Goal: Information Seeking & Learning: Learn about a topic

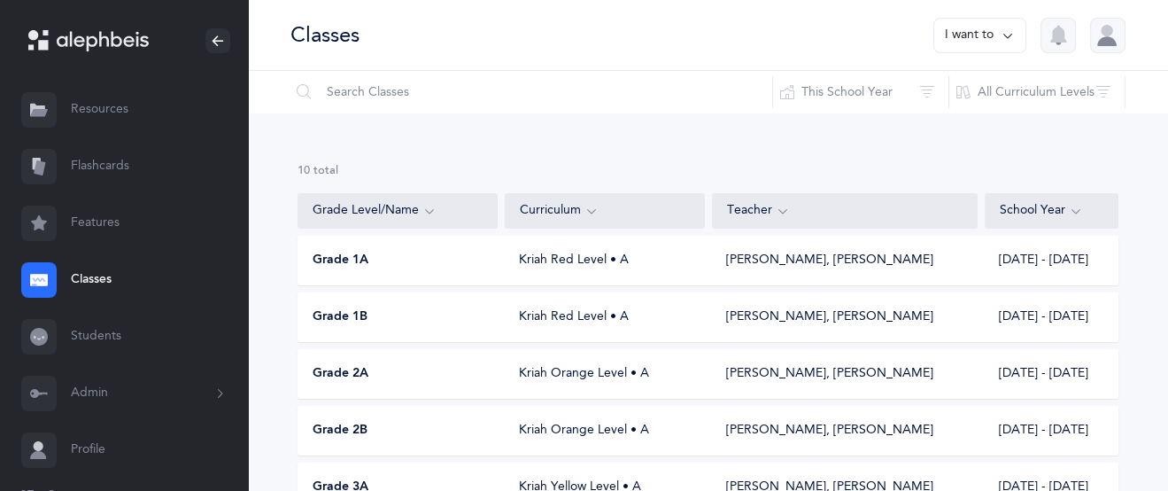
click at [111, 113] on link "Resources" at bounding box center [124, 109] width 248 height 57
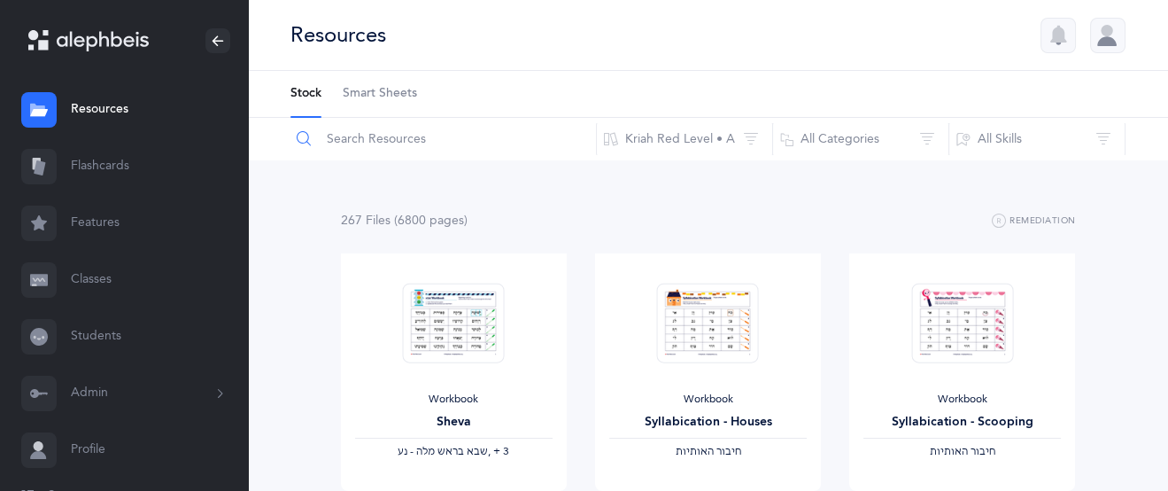
click at [352, 146] on input "text" at bounding box center [443, 139] width 307 height 43
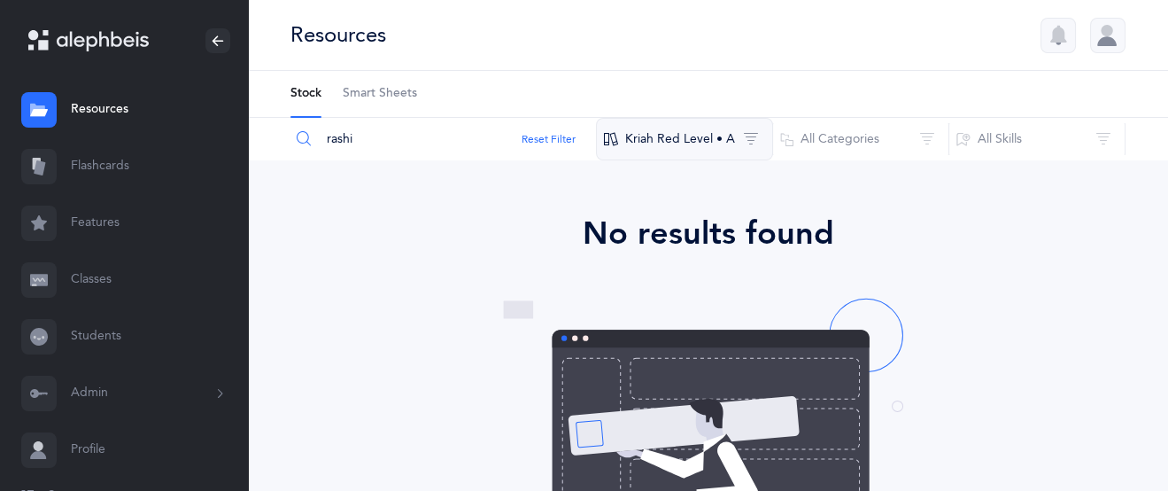
type input "rashi"
click at [734, 135] on button "Kriah Red Level • A" at bounding box center [684, 139] width 177 height 43
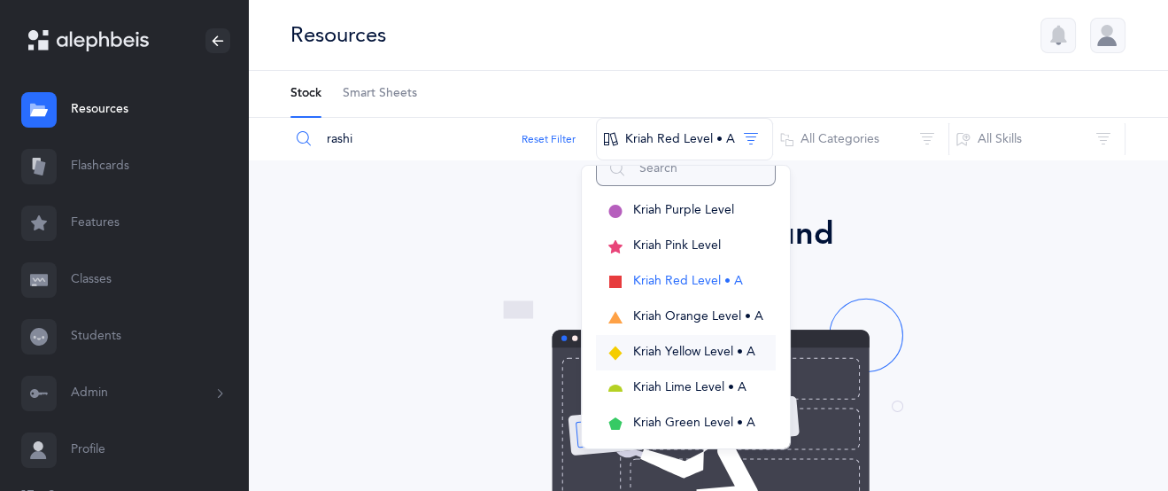
scroll to position [54, 0]
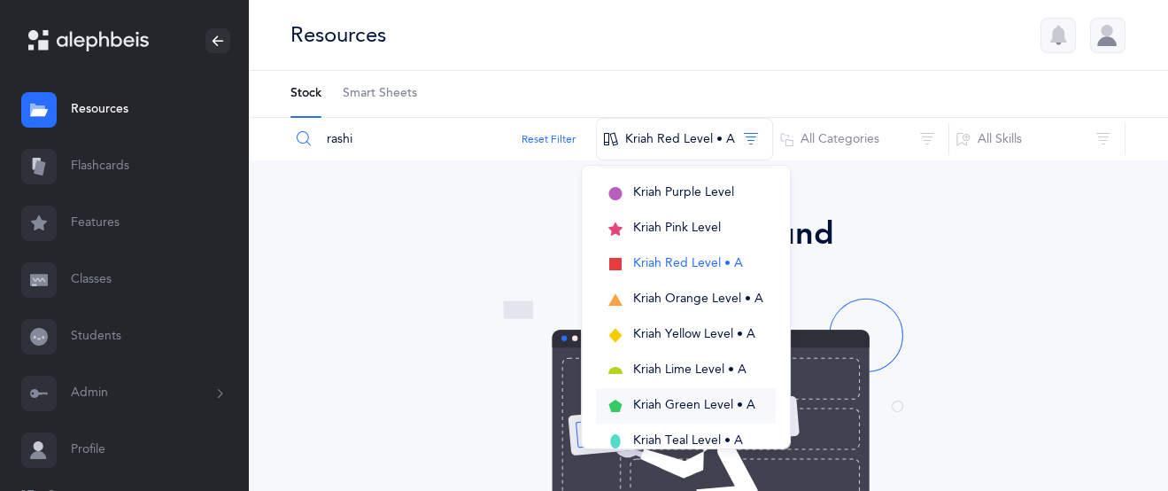
click at [682, 402] on span "Kriah Green Level • A" at bounding box center [694, 405] width 122 height 14
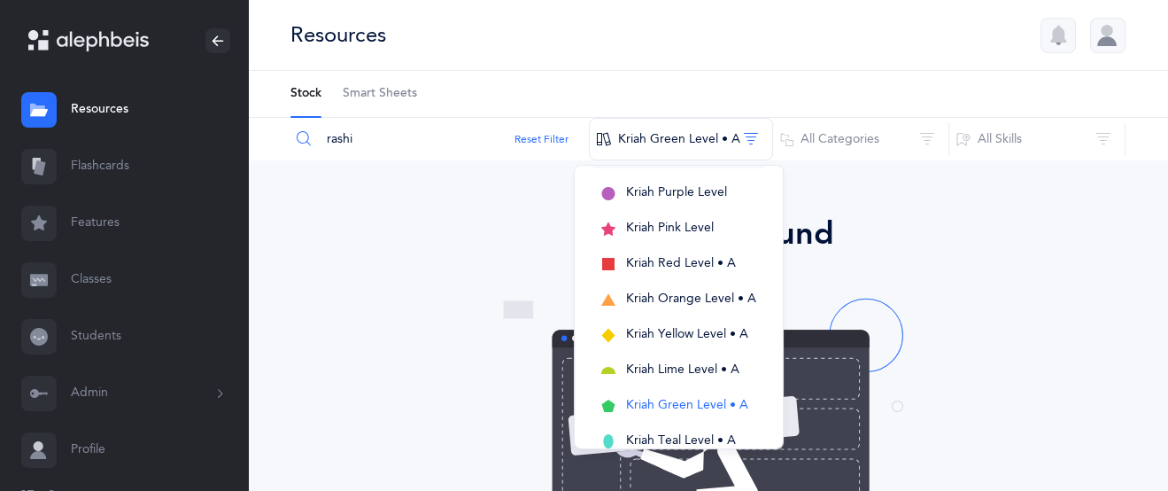
click at [589, 388] on button "Kriah Green Level • A" at bounding box center [679, 405] width 180 height 35
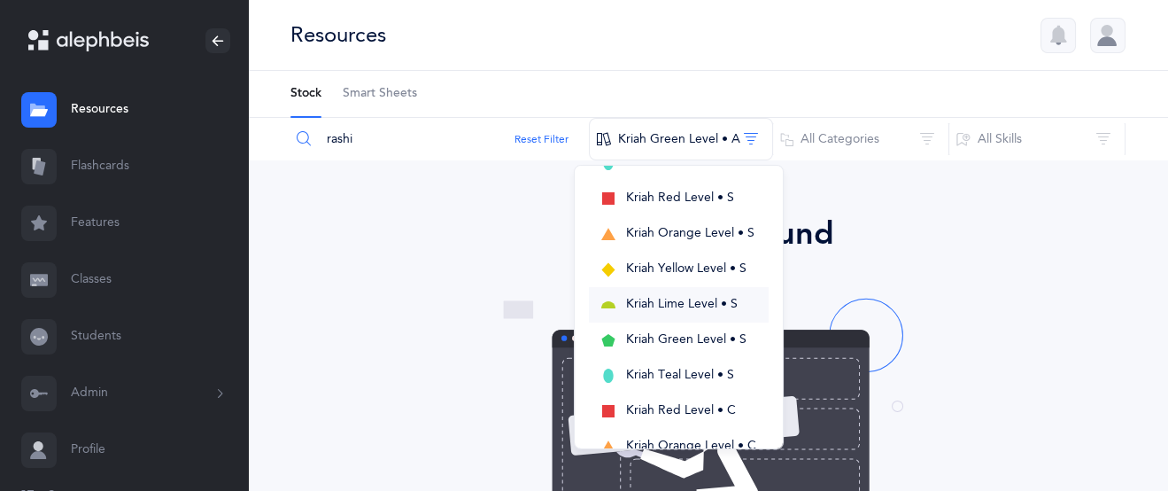
scroll to position [337, 0]
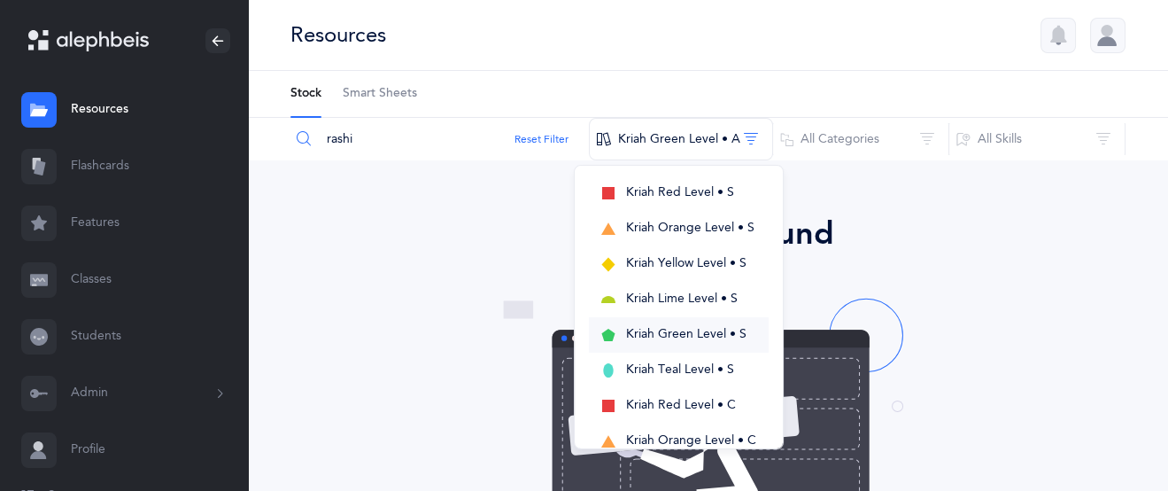
click at [668, 332] on span "Kriah Green Level • S" at bounding box center [686, 334] width 120 height 14
click at [359, 140] on input "rashi" at bounding box center [441, 139] width 302 height 43
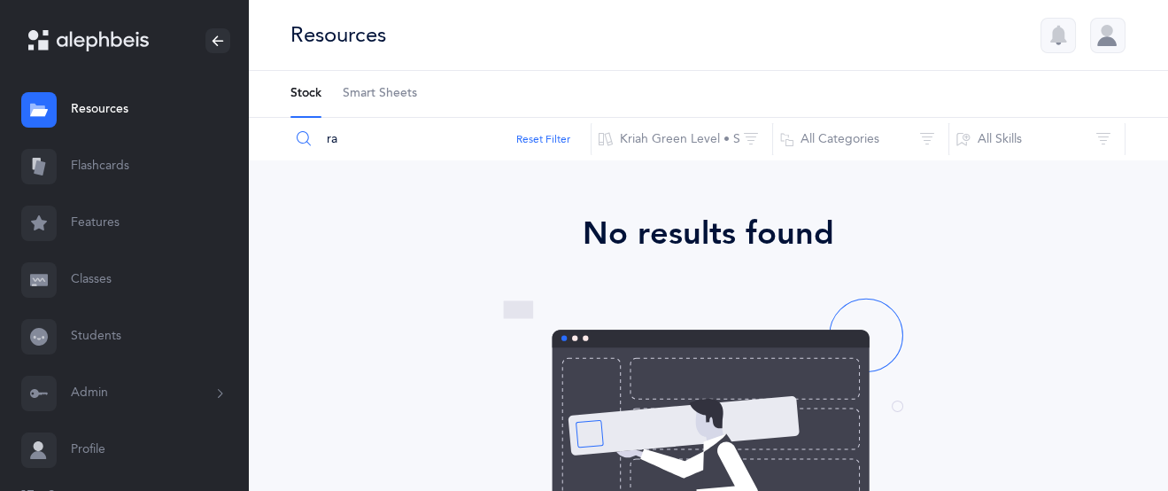
type input "r"
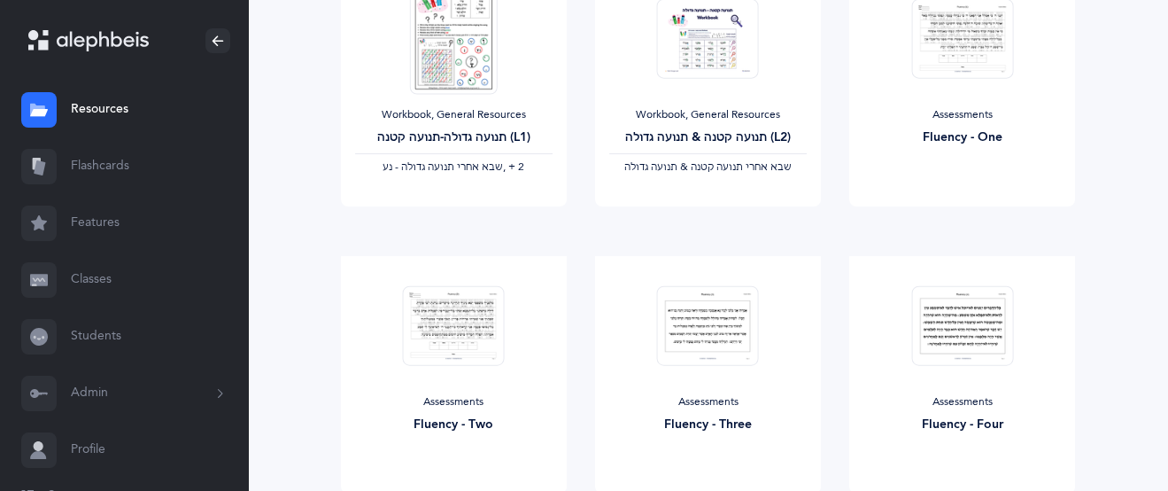
scroll to position [0, 0]
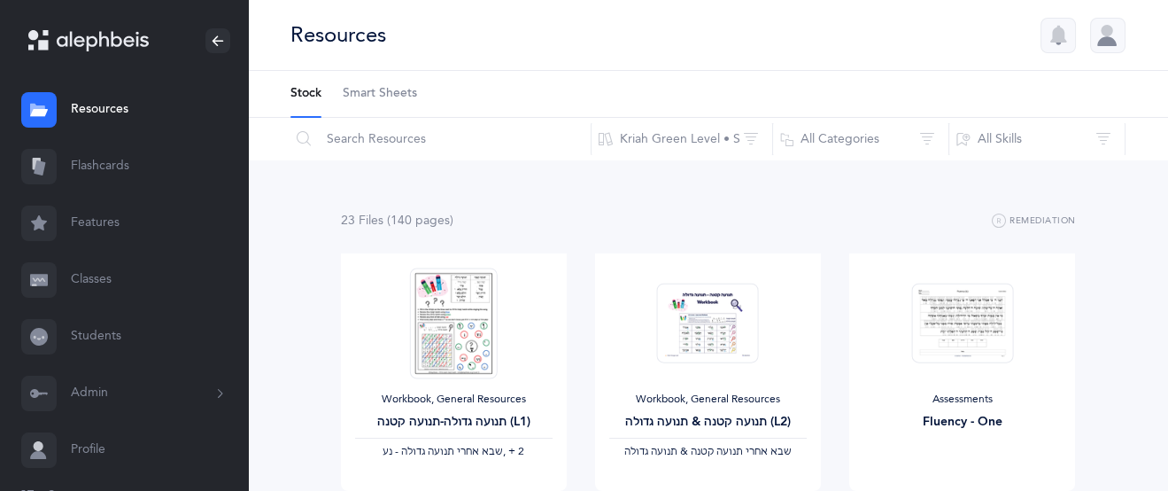
click at [114, 282] on link "Classes" at bounding box center [124, 280] width 248 height 57
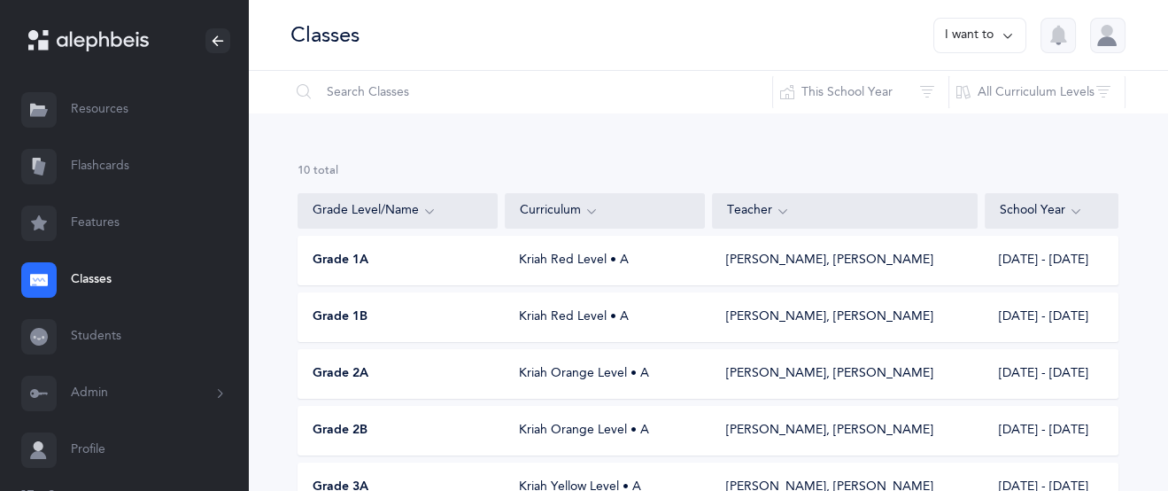
click at [90, 105] on link "Resources" at bounding box center [124, 109] width 248 height 57
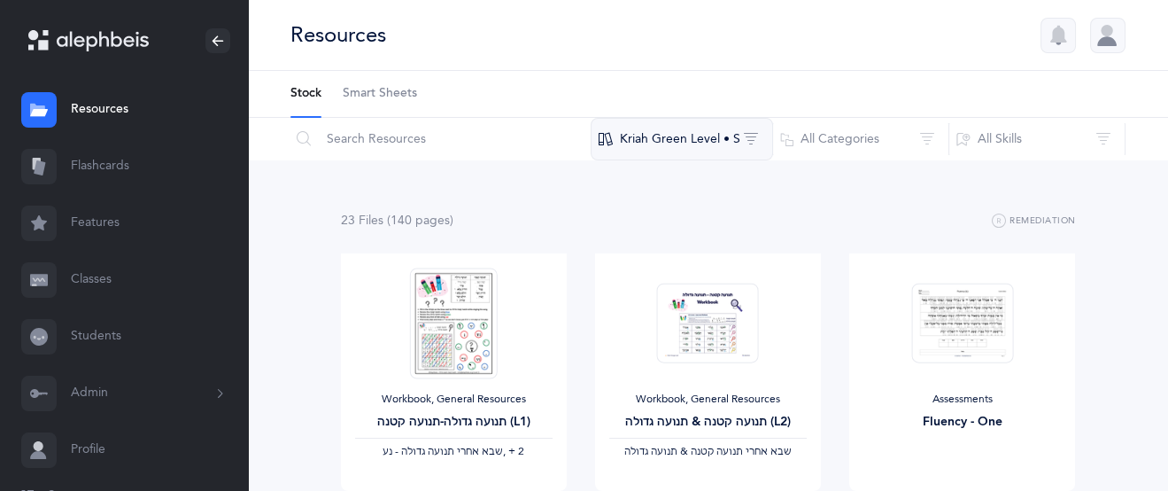
click at [669, 136] on button "Kriah Green Level • S" at bounding box center [682, 139] width 182 height 43
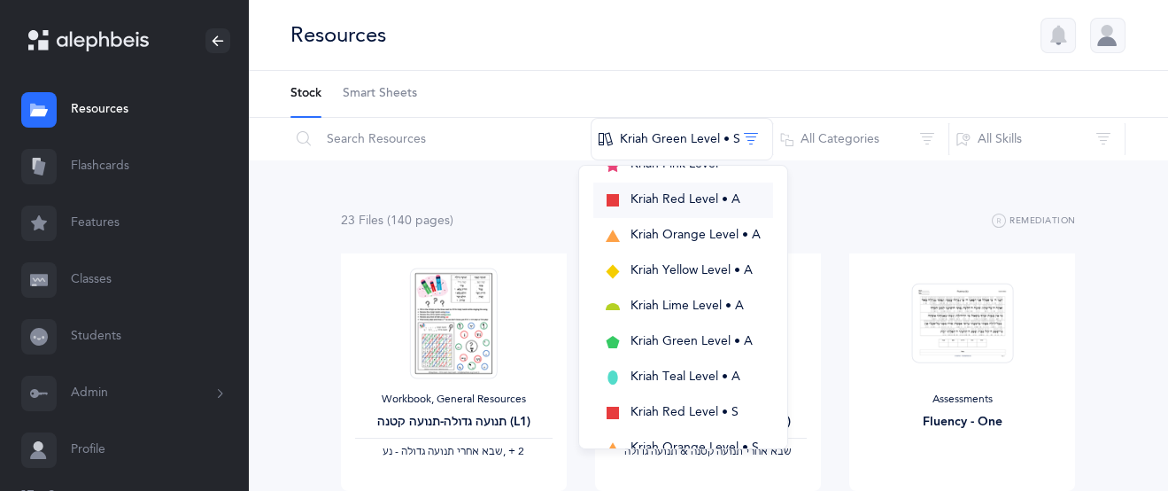
scroll to position [131, 0]
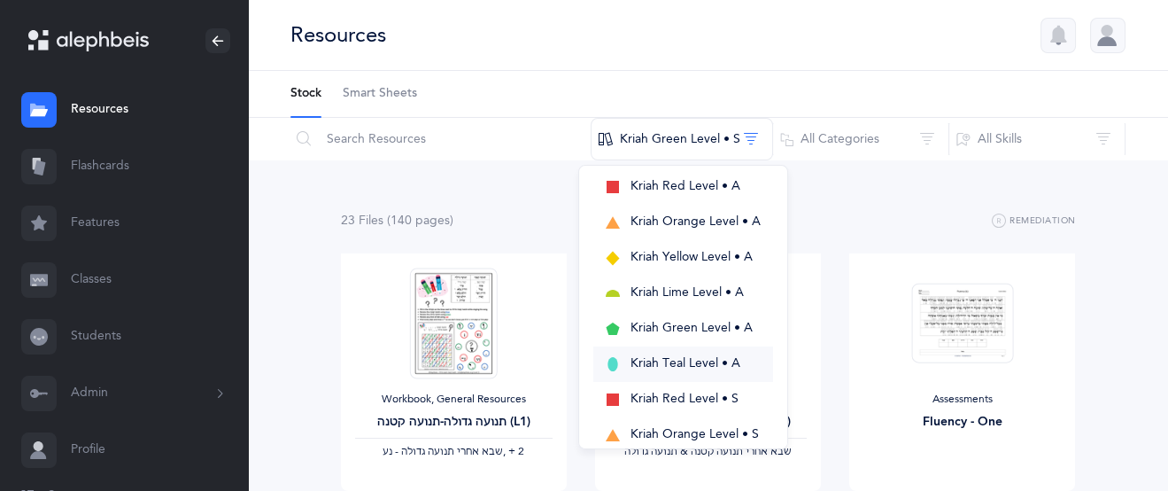
click at [712, 360] on span "Kriah Teal Level • A" at bounding box center [686, 363] width 110 height 14
click at [599, 346] on button "Kriah Teal Level • A" at bounding box center [689, 363] width 180 height 35
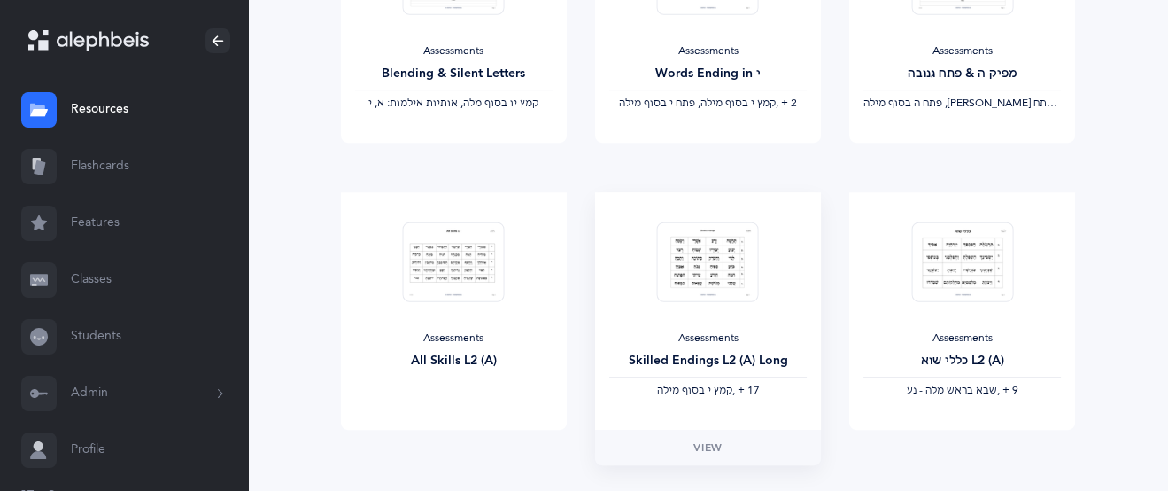
scroll to position [1618, 0]
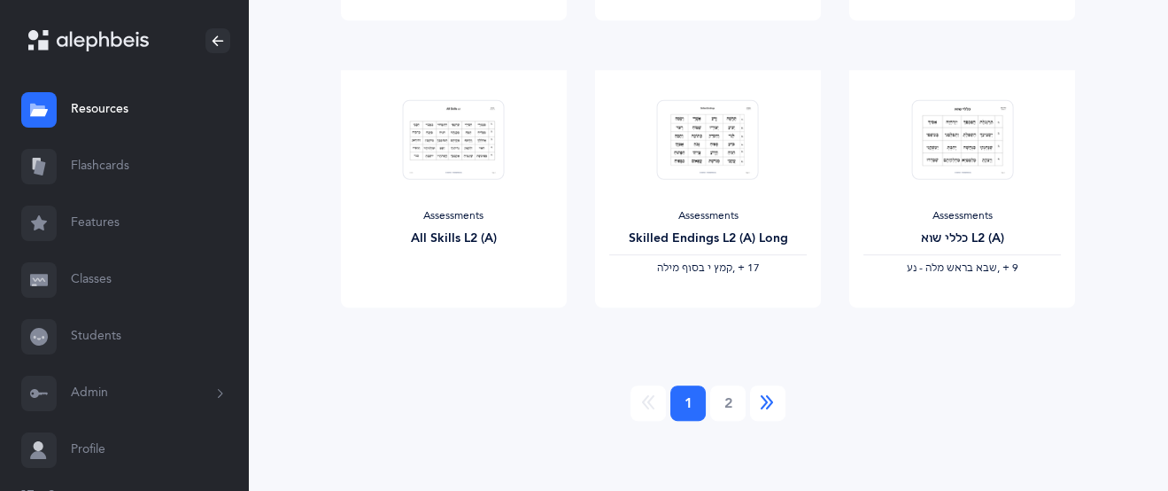
click at [764, 396] on icon "Next" at bounding box center [768, 403] width 14 height 18
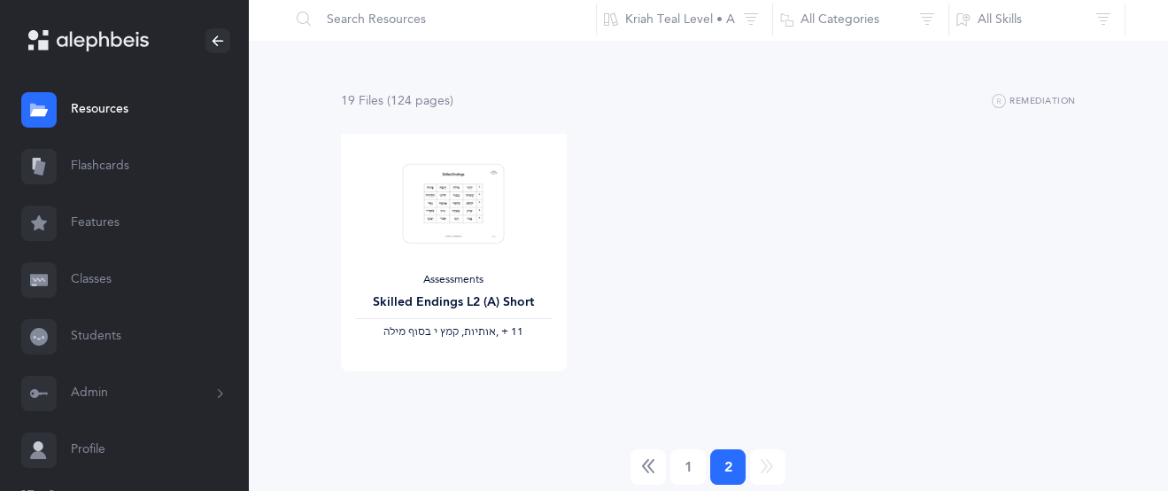
scroll to position [0, 0]
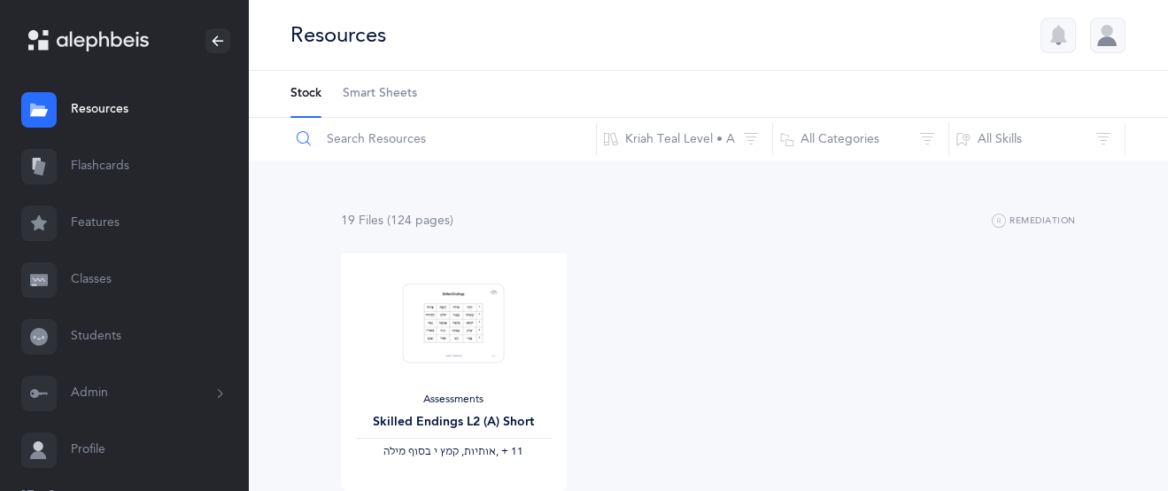
click at [382, 143] on input "text" at bounding box center [443, 139] width 307 height 43
click at [85, 219] on link "Features" at bounding box center [124, 223] width 248 height 57
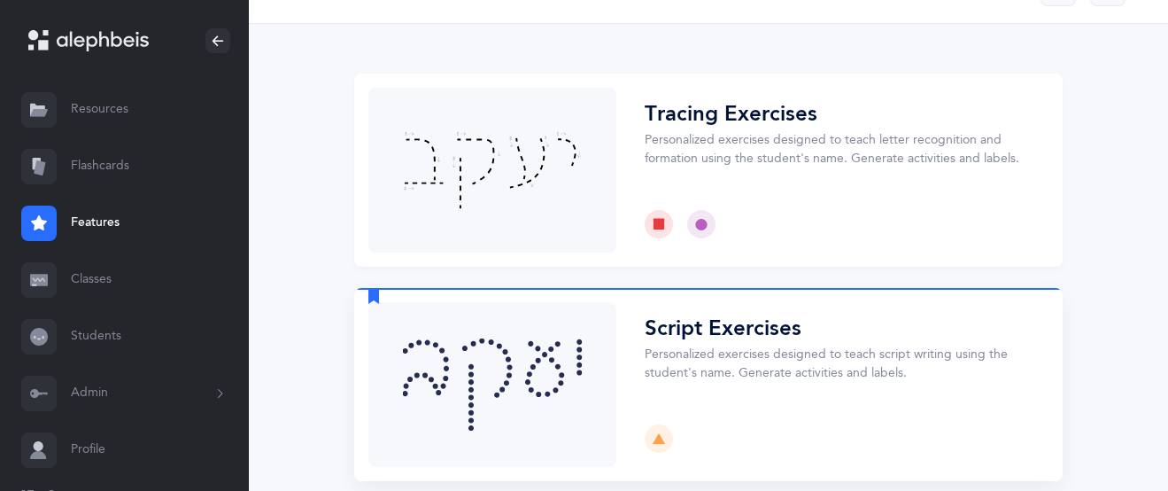
scroll to position [46, 0]
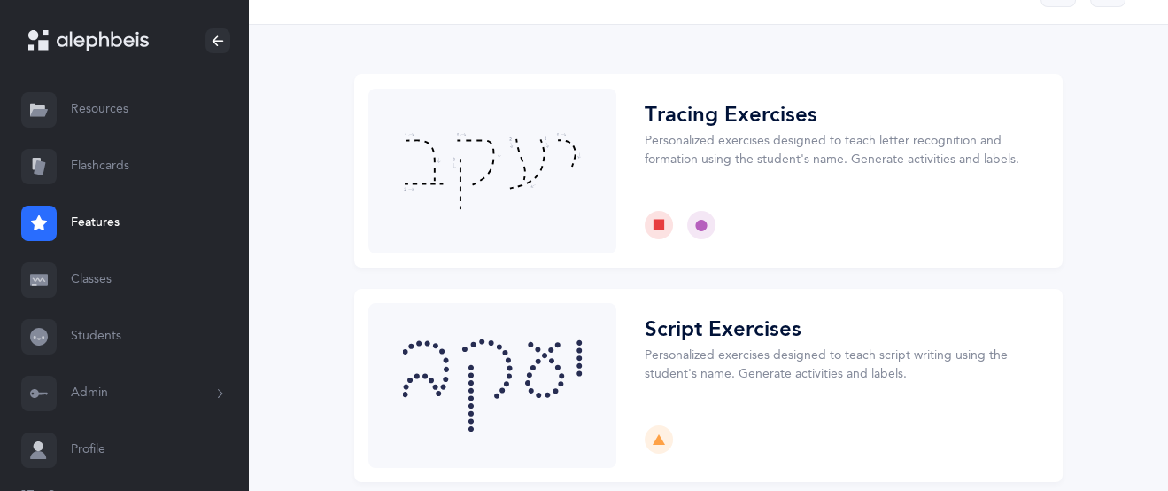
click at [94, 339] on link "Students" at bounding box center [124, 336] width 248 height 57
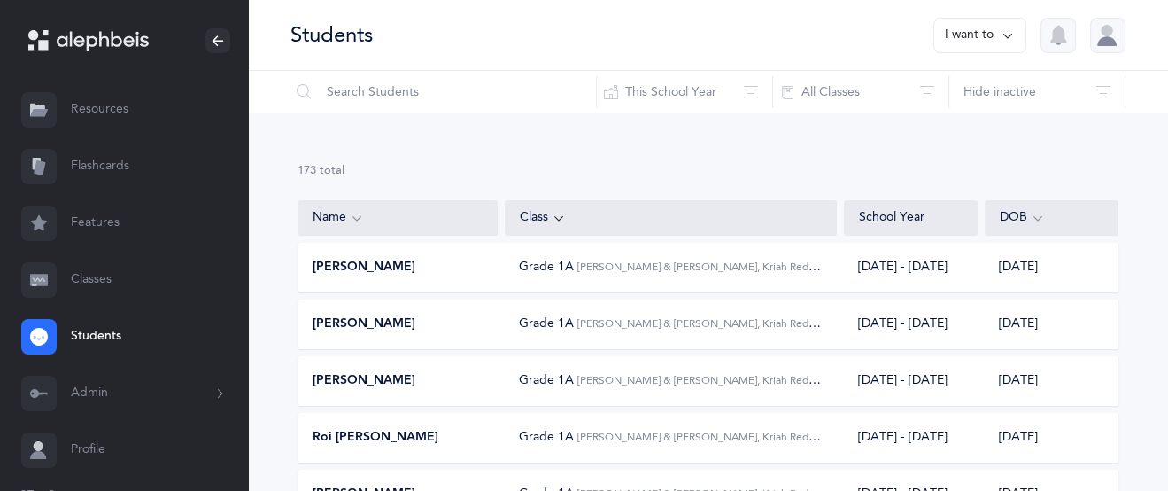
click at [100, 171] on link "Flashcards" at bounding box center [124, 166] width 248 height 57
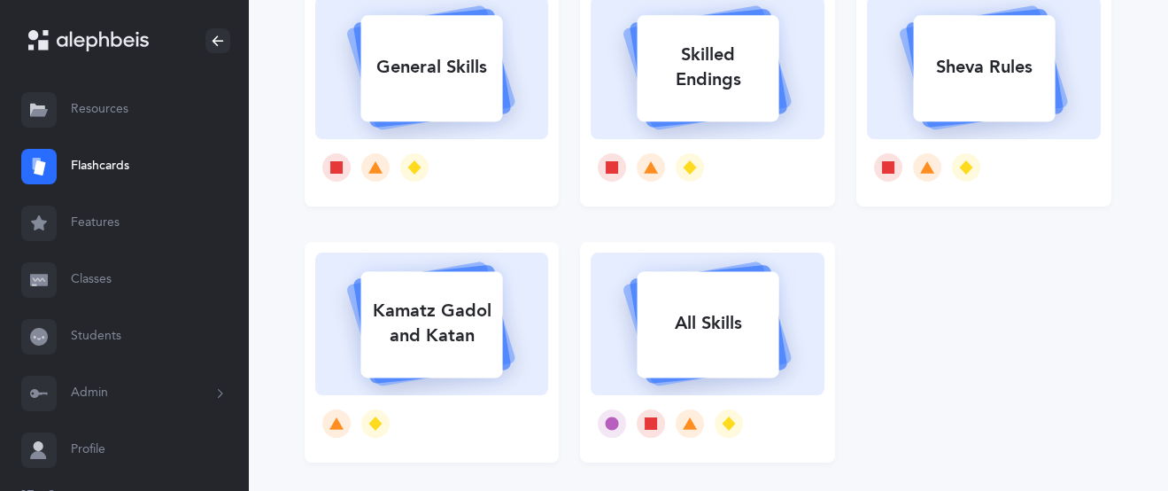
scroll to position [423, 0]
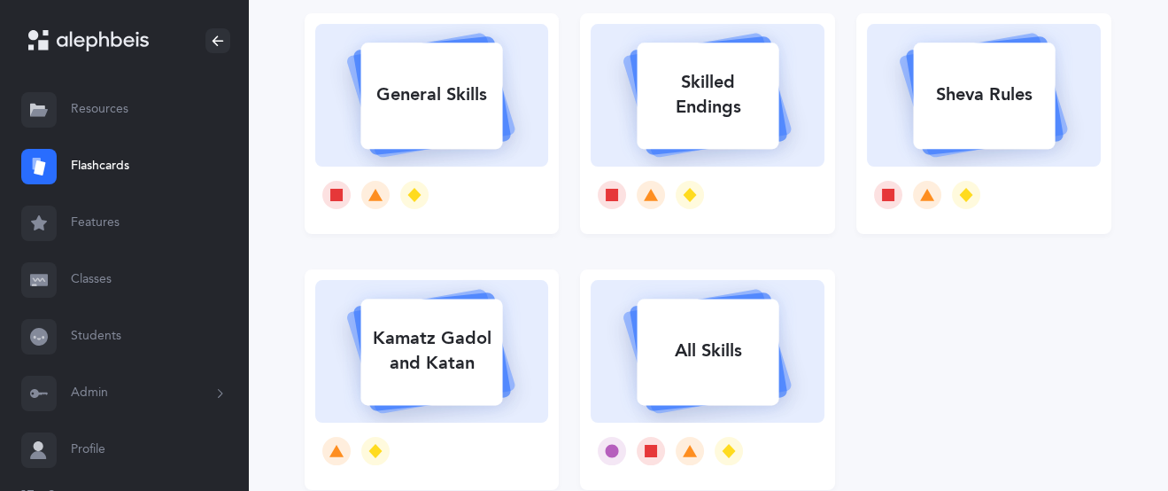
click at [741, 364] on div "All Skills" at bounding box center [708, 351] width 142 height 46
select select "single"
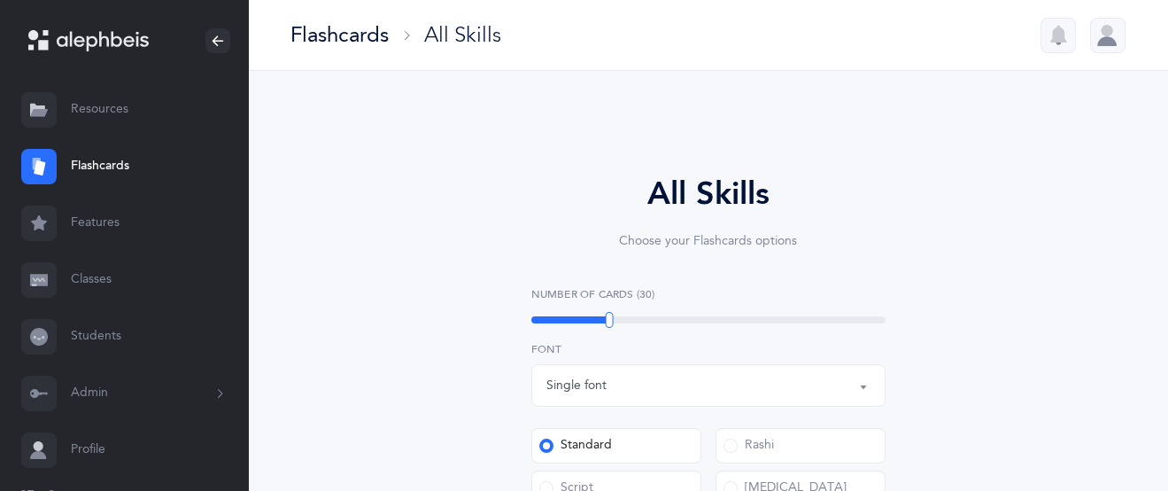
select select
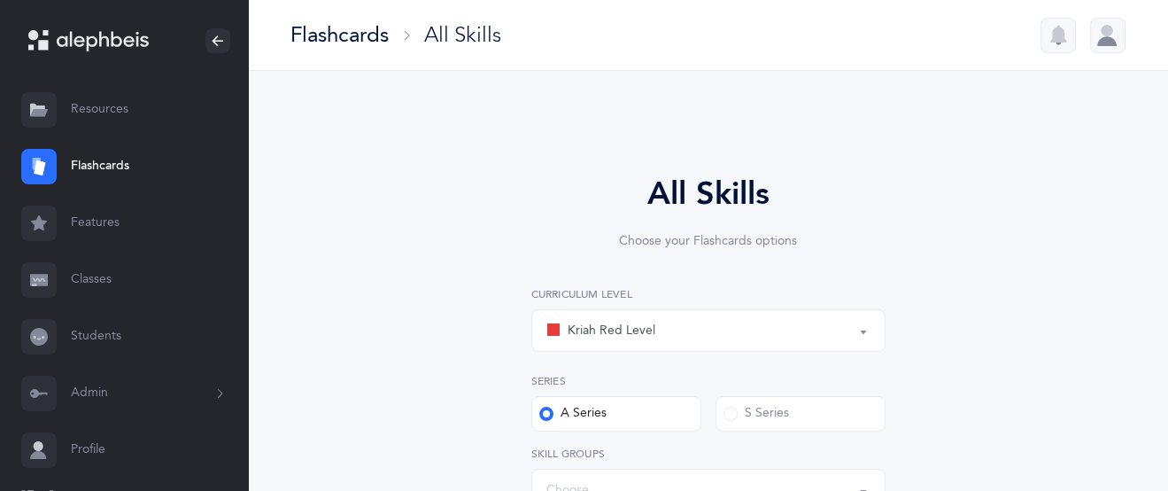
click at [106, 104] on link "Resources" at bounding box center [124, 109] width 248 height 57
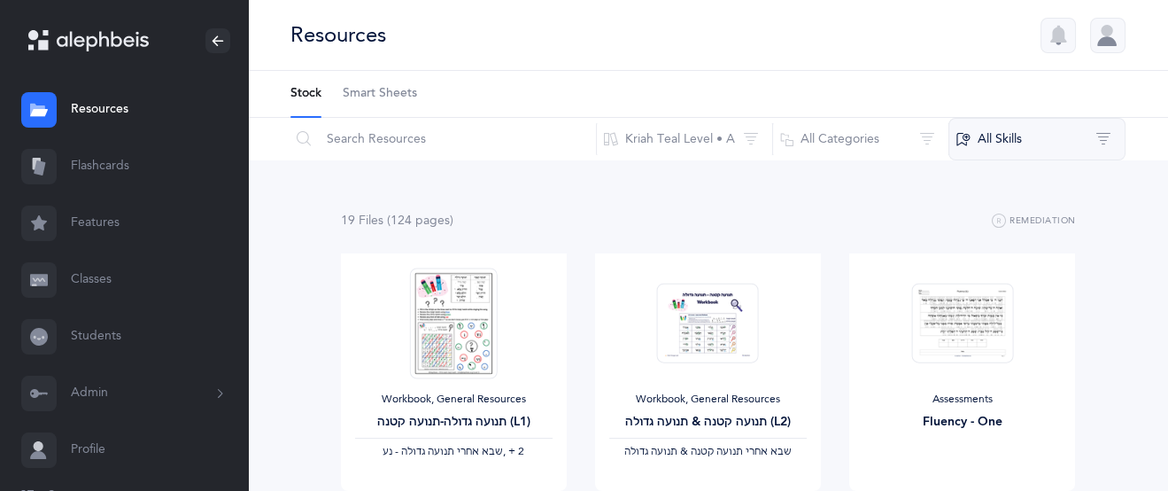
click at [1008, 135] on button "All Skills" at bounding box center [1036, 139] width 177 height 43
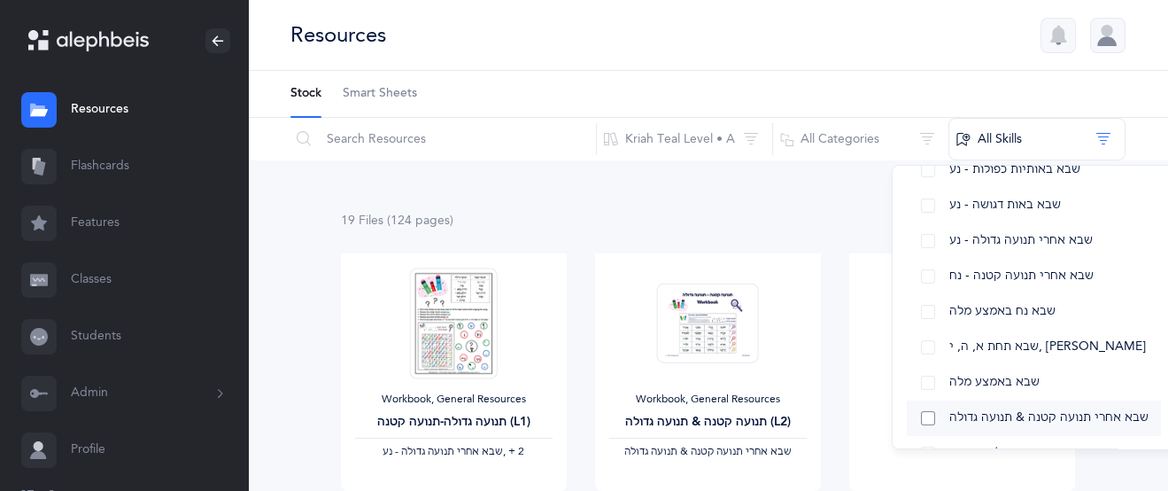
scroll to position [868, 0]
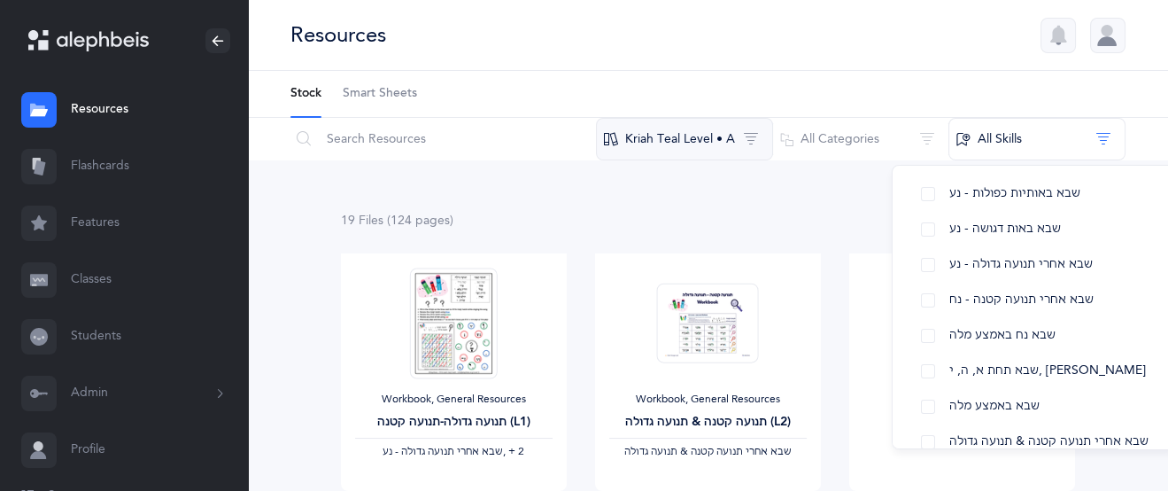
click at [692, 135] on button "Kriah Teal Level • A" at bounding box center [684, 139] width 177 height 43
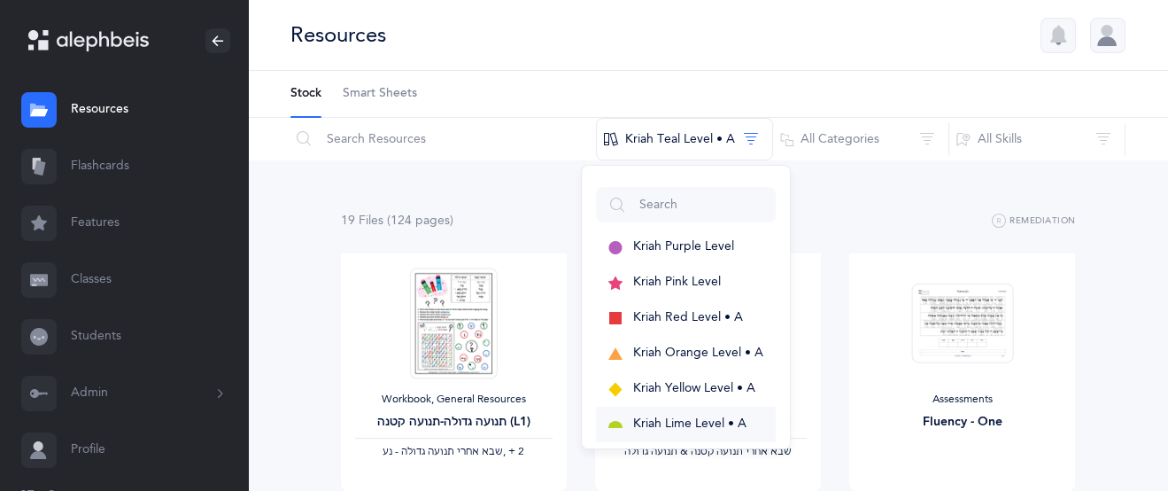
click at [674, 421] on span "Kriah Lime Level • A" at bounding box center [689, 423] width 113 height 14
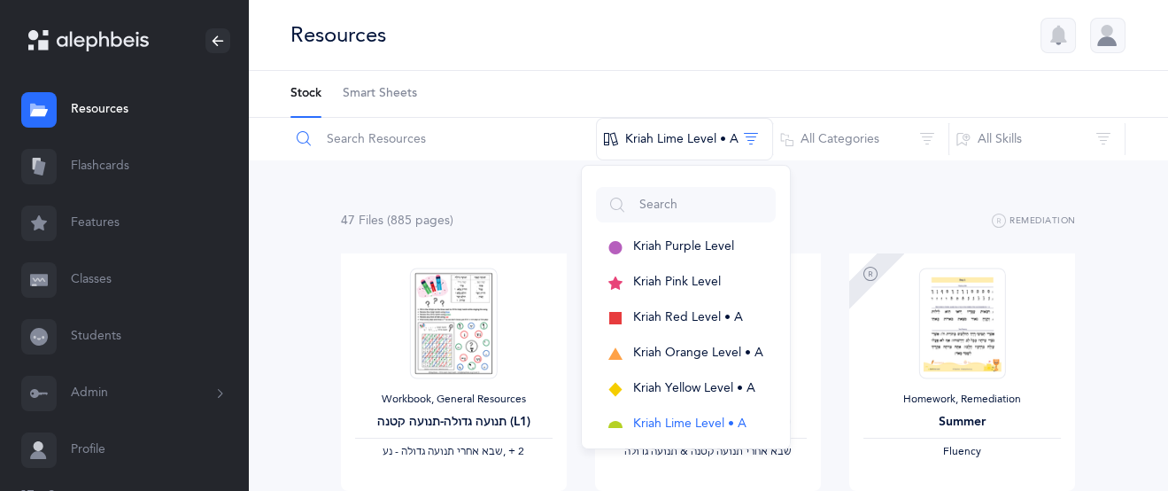
click at [464, 132] on input "text" at bounding box center [443, 139] width 307 height 43
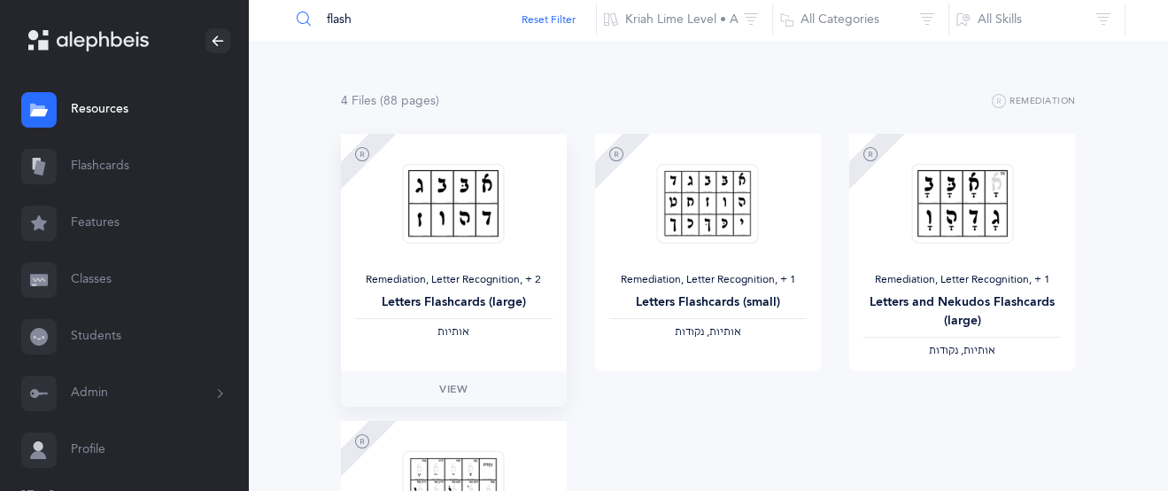
scroll to position [126, 0]
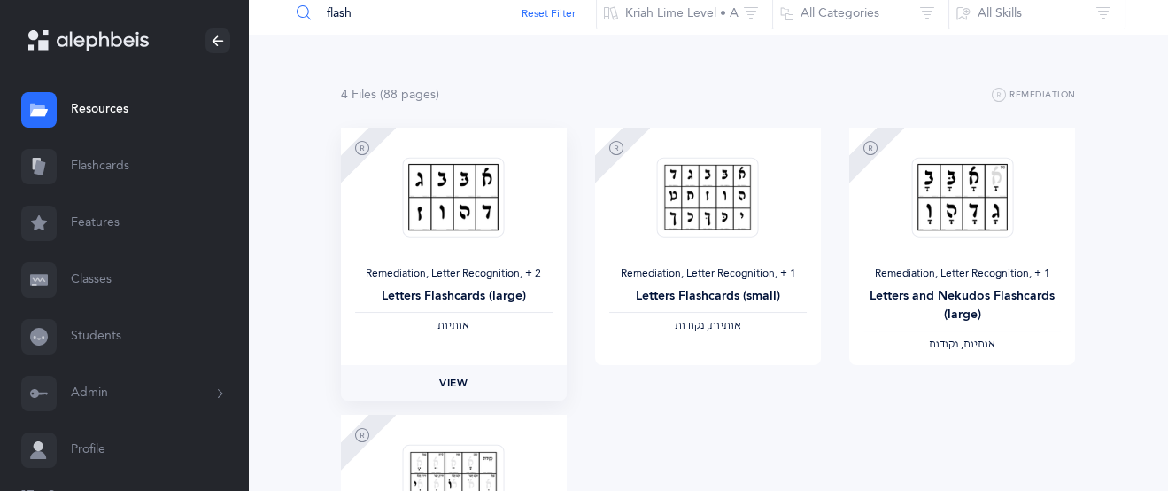
type input "flash"
click at [453, 380] on span "View" at bounding box center [453, 383] width 28 height 16
click at [714, 377] on span "View" at bounding box center [707, 383] width 28 height 16
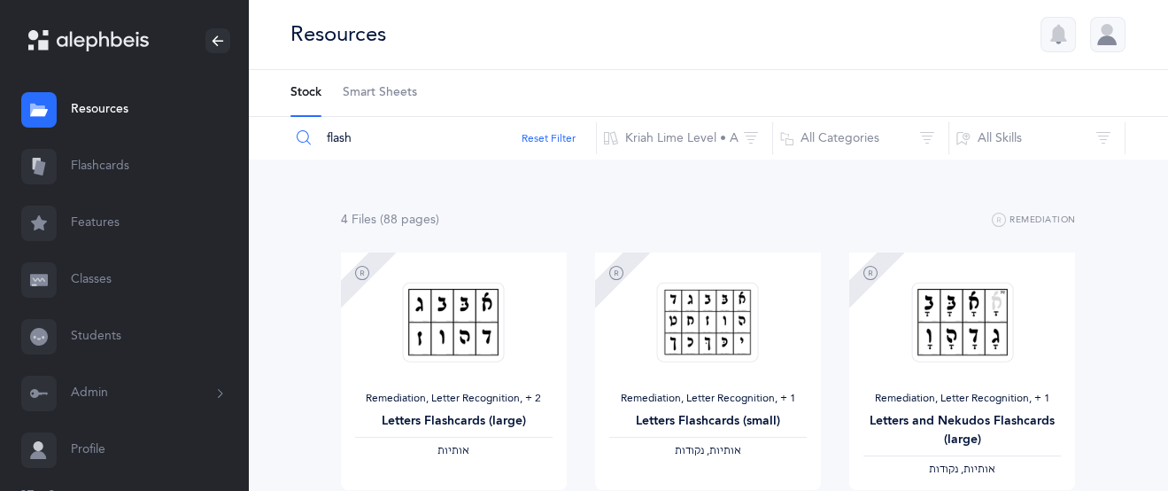
scroll to position [0, 0]
click at [720, 140] on button "Kriah Lime Level • A" at bounding box center [684, 139] width 177 height 43
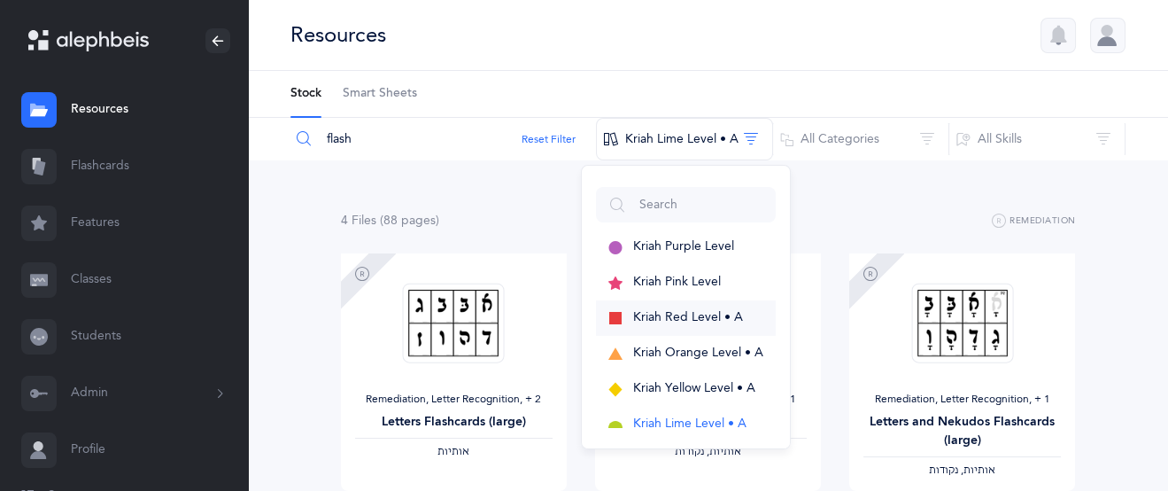
click at [702, 313] on span "Kriah Red Level • A" at bounding box center [688, 317] width 110 height 14
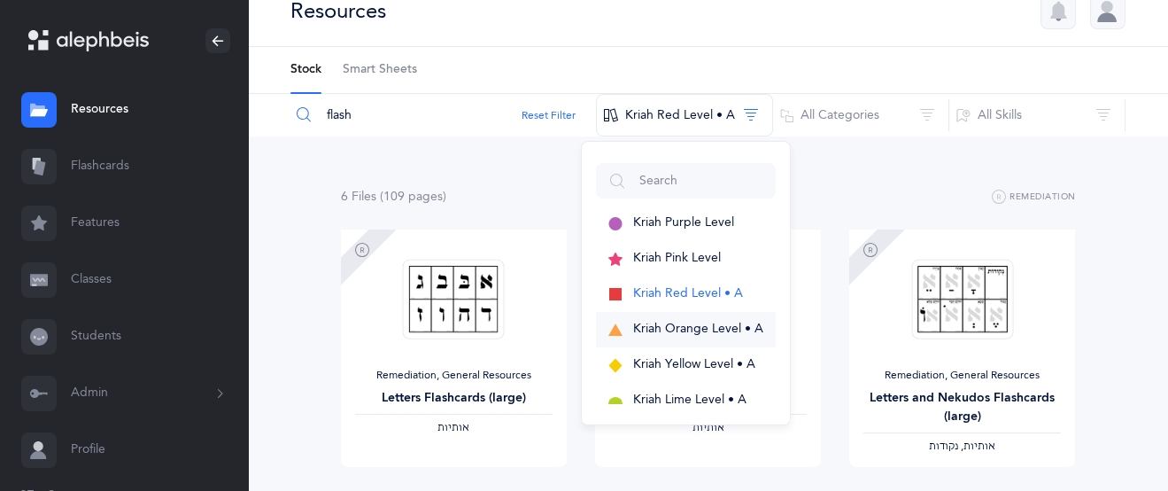
scroll to position [30, 0]
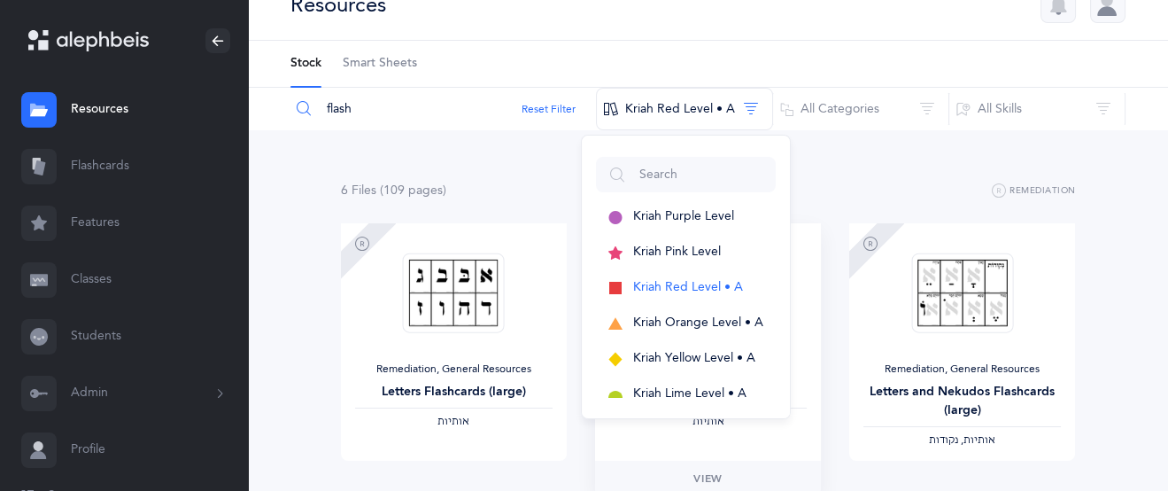
click at [814, 373] on div "Remediation, General Resources Letters Flashcards (small) ‫אותיות‬" at bounding box center [708, 341] width 226 height 237
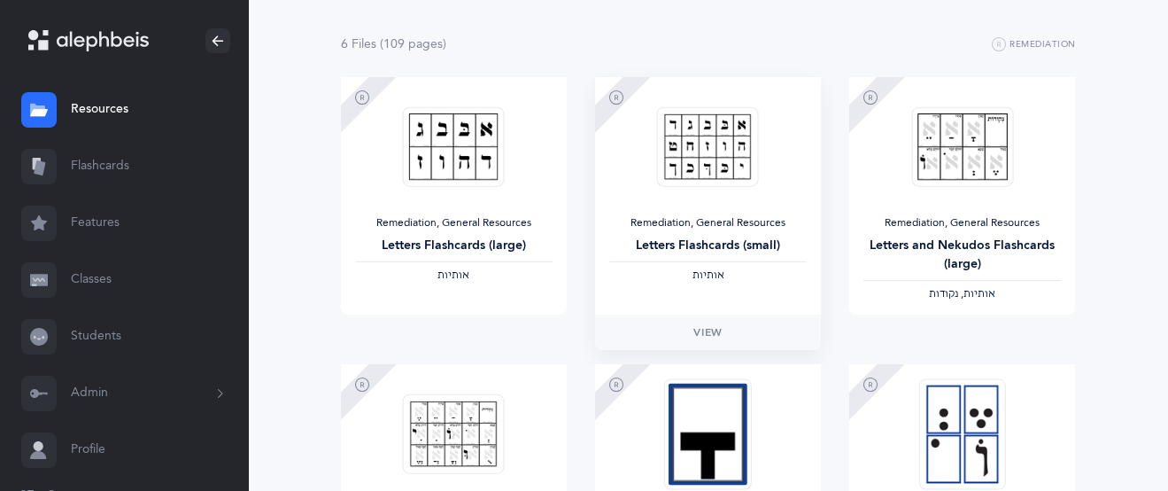
scroll to position [180, 0]
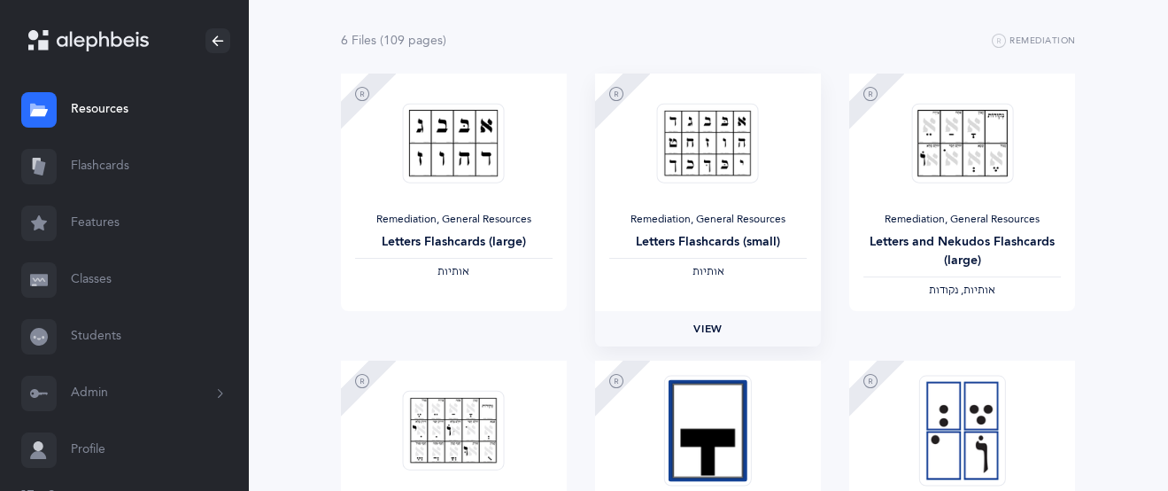
click at [716, 330] on span "View" at bounding box center [707, 329] width 28 height 16
click at [449, 322] on span "View" at bounding box center [453, 329] width 28 height 16
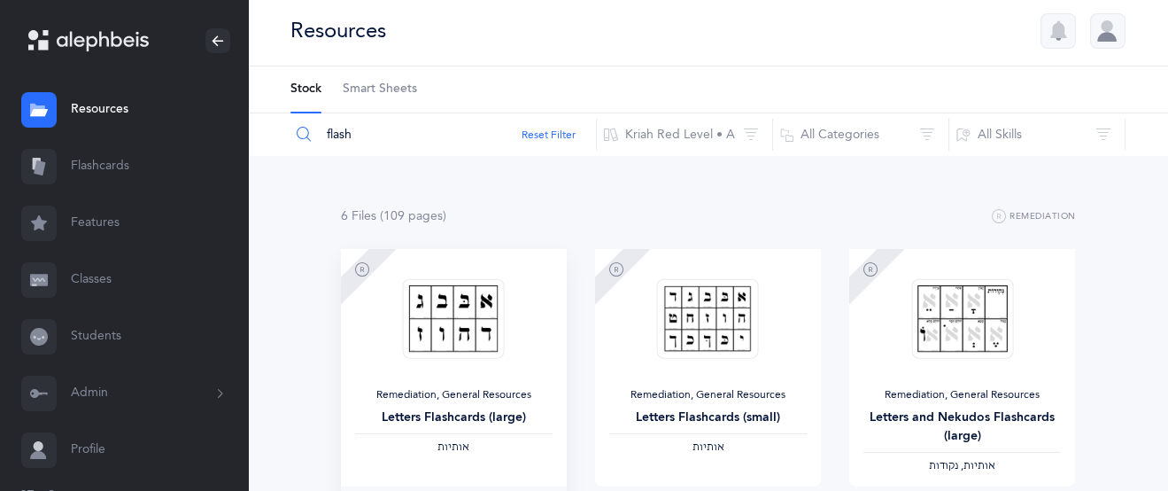
scroll to position [0, 0]
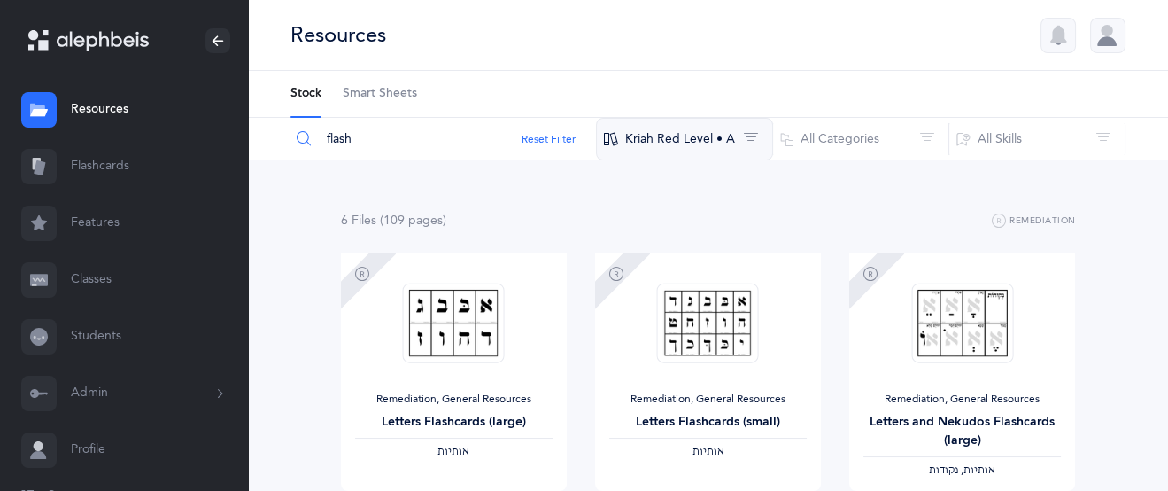
click at [692, 133] on button "Kriah Red Level • A" at bounding box center [684, 139] width 177 height 43
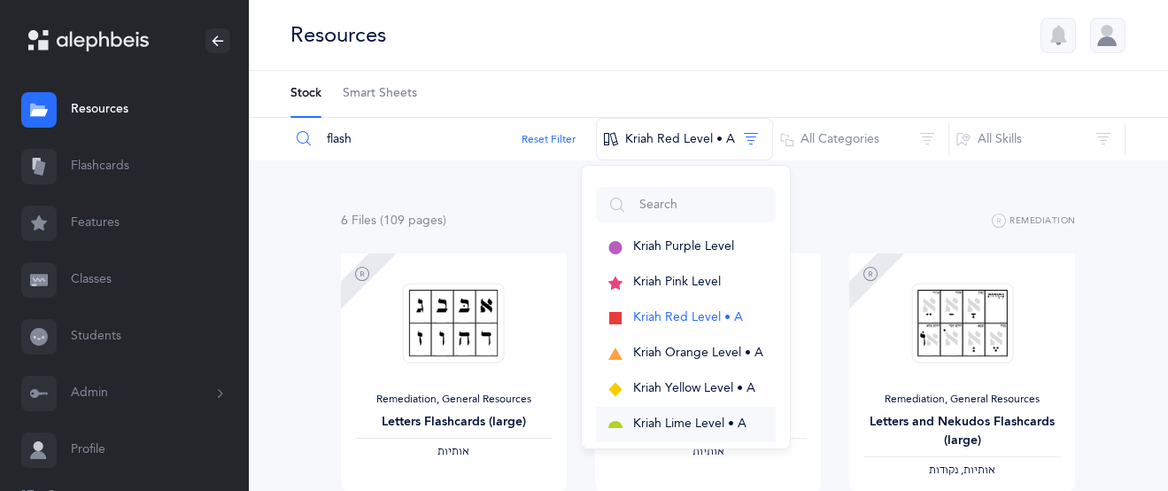
click at [689, 424] on span "Kriah Lime Level • A" at bounding box center [689, 423] width 113 height 14
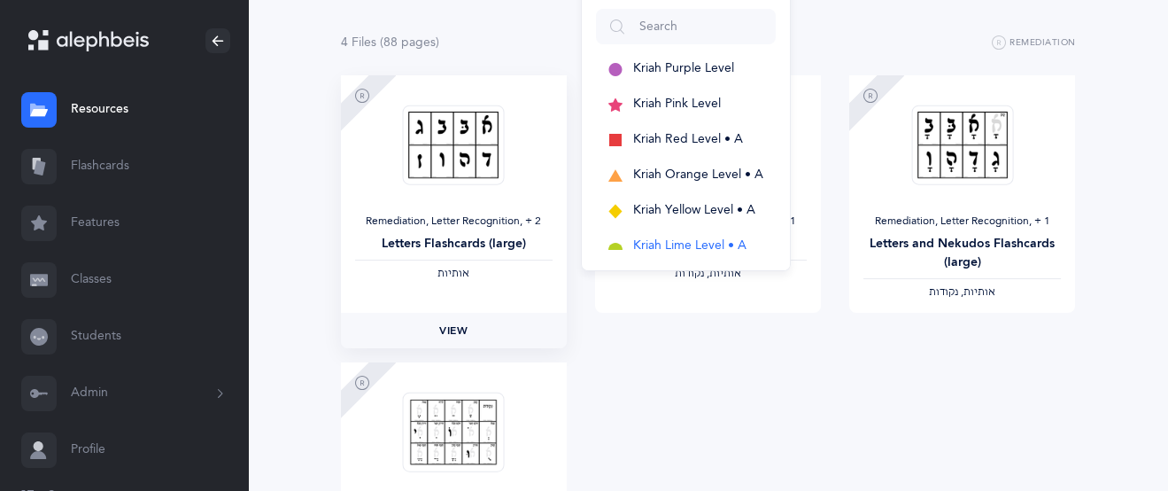
scroll to position [180, 0]
click at [486, 312] on link "View" at bounding box center [454, 328] width 226 height 35
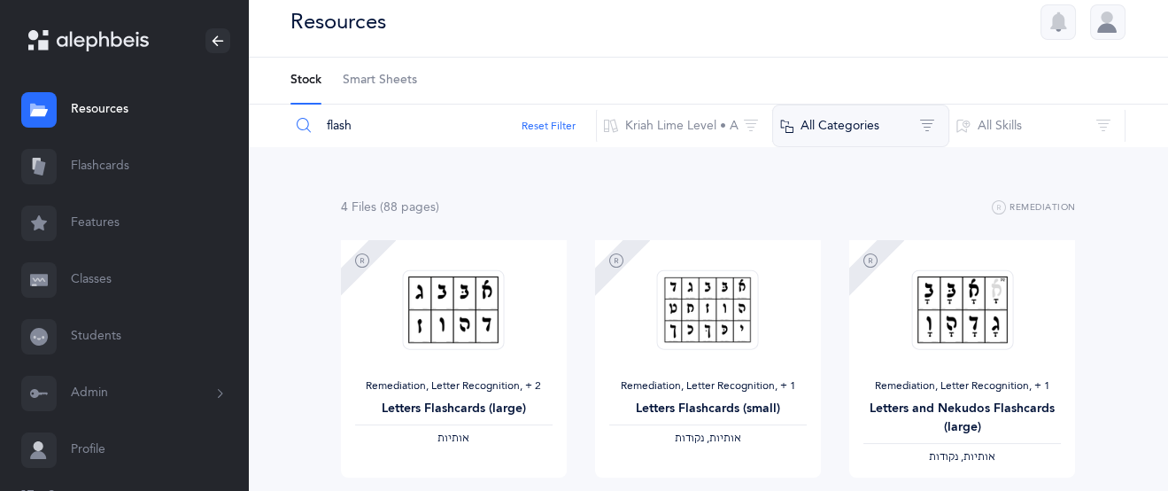
scroll to position [0, 0]
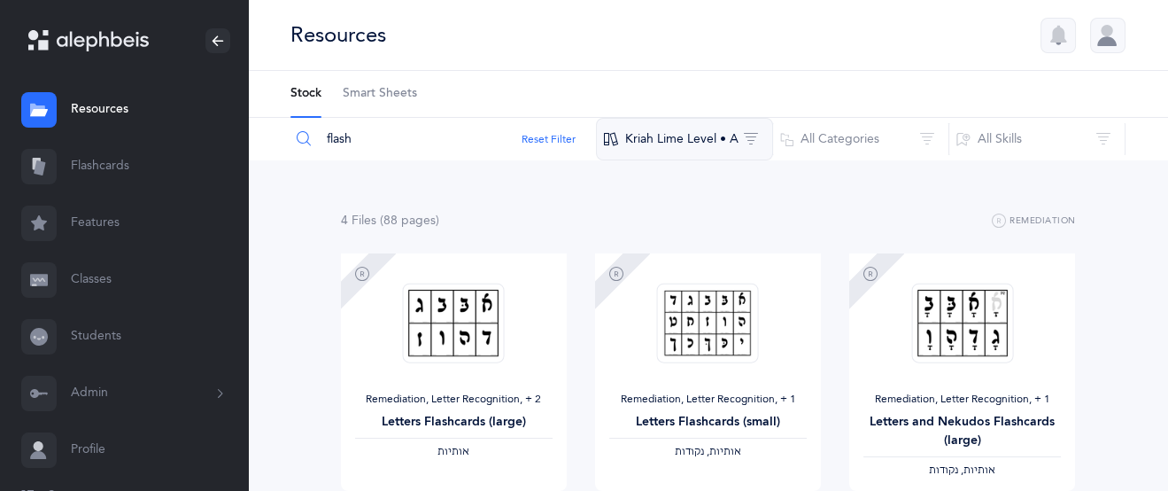
click at [691, 138] on button "Kriah Lime Level • A" at bounding box center [684, 139] width 177 height 43
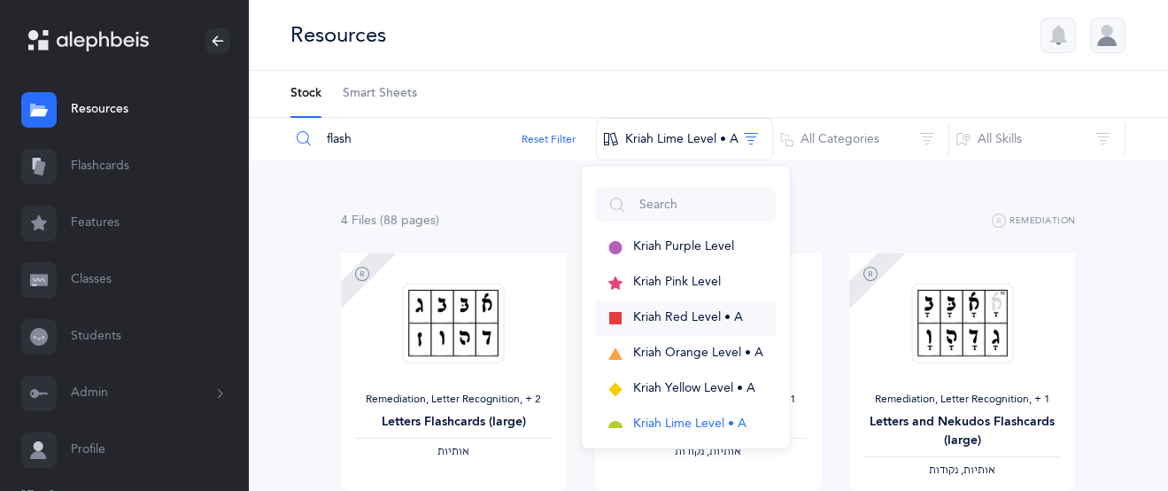
click at [693, 323] on button "Kriah Red Level • A" at bounding box center [686, 317] width 180 height 35
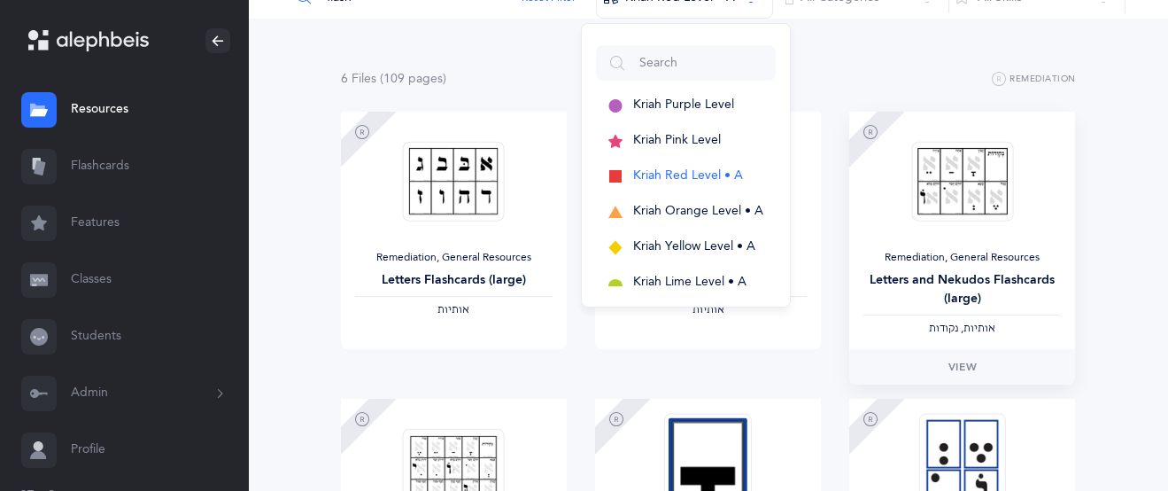
scroll to position [144, 0]
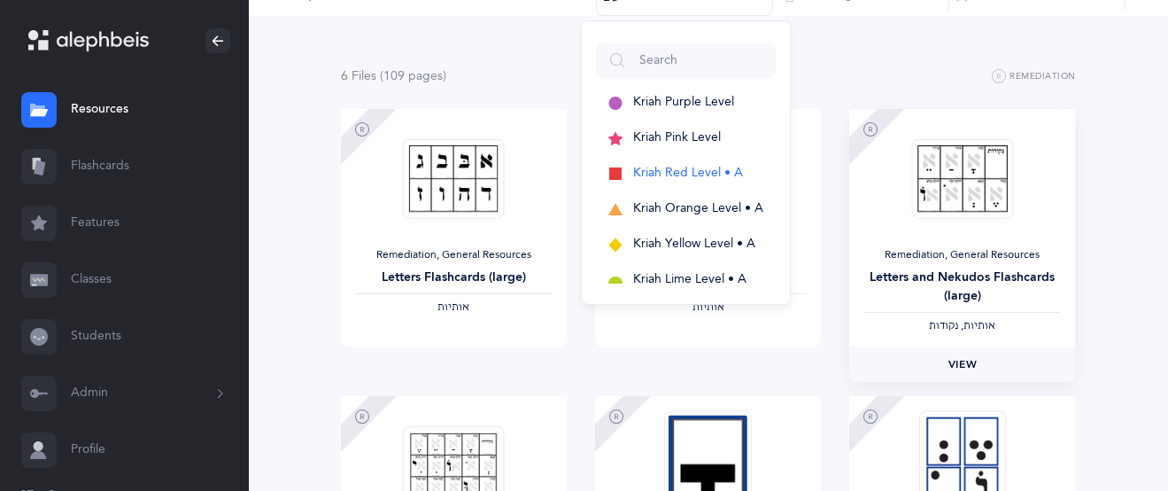
click at [971, 363] on span "View" at bounding box center [962, 364] width 28 height 16
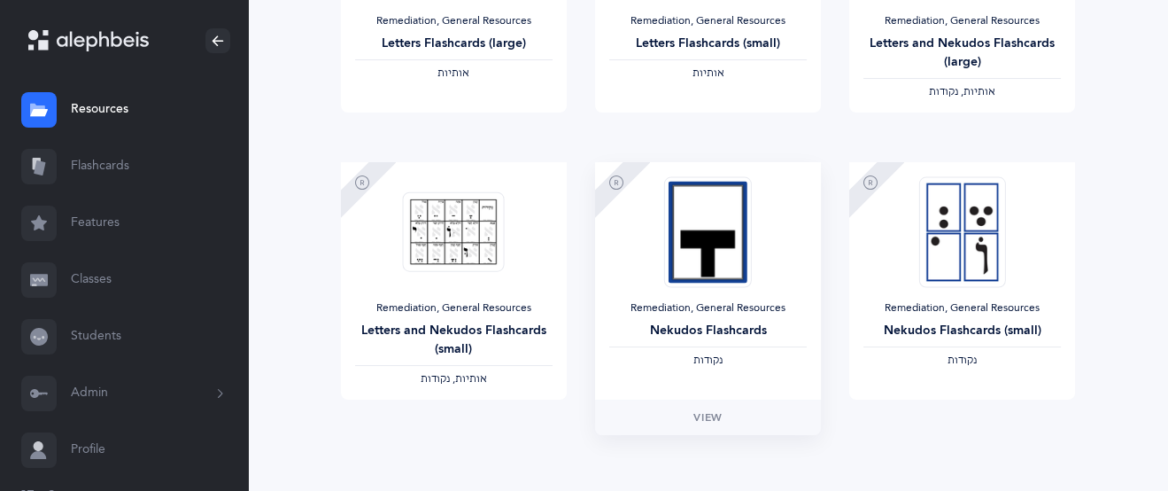
scroll to position [406, 0]
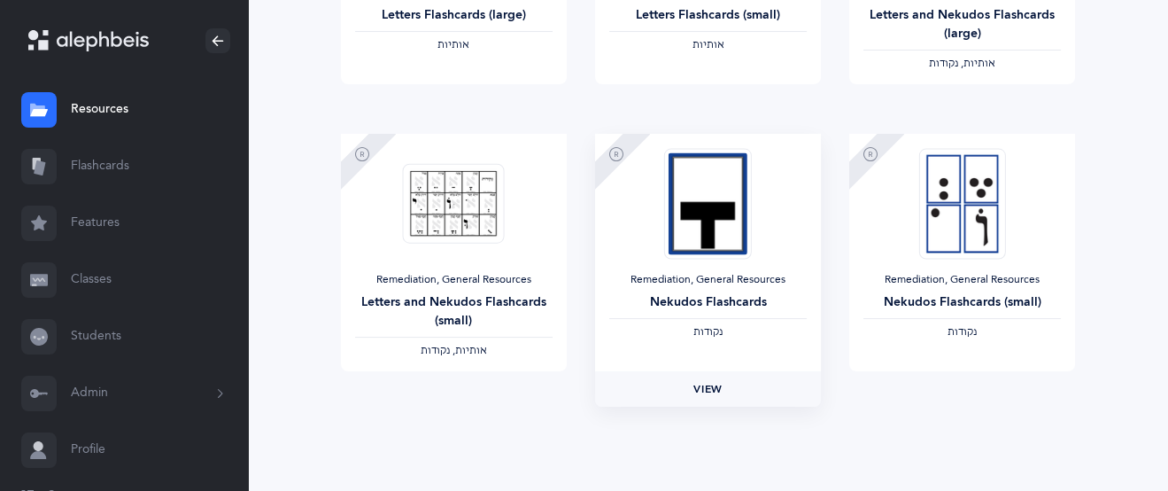
click at [716, 386] on span "View" at bounding box center [707, 389] width 28 height 16
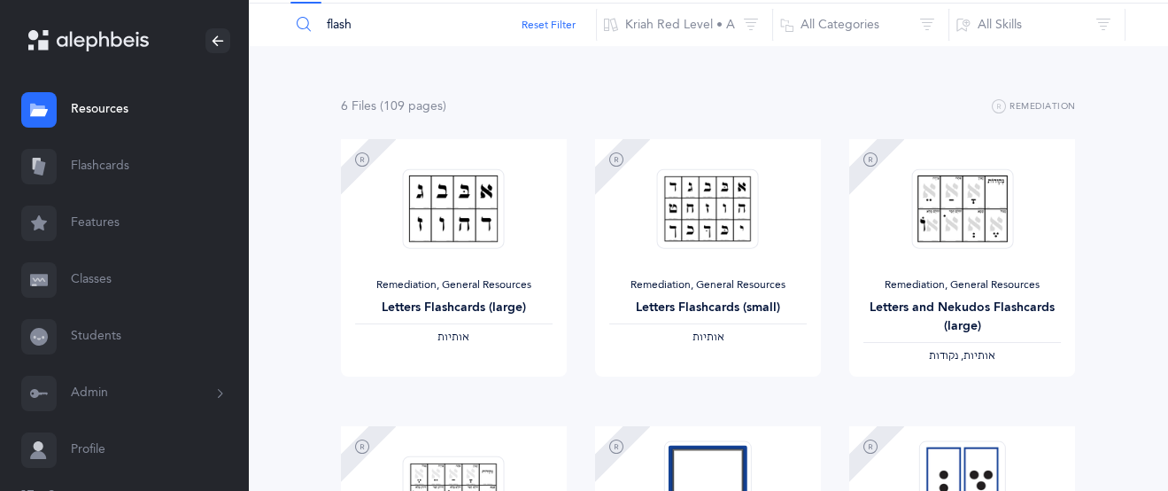
scroll to position [0, 0]
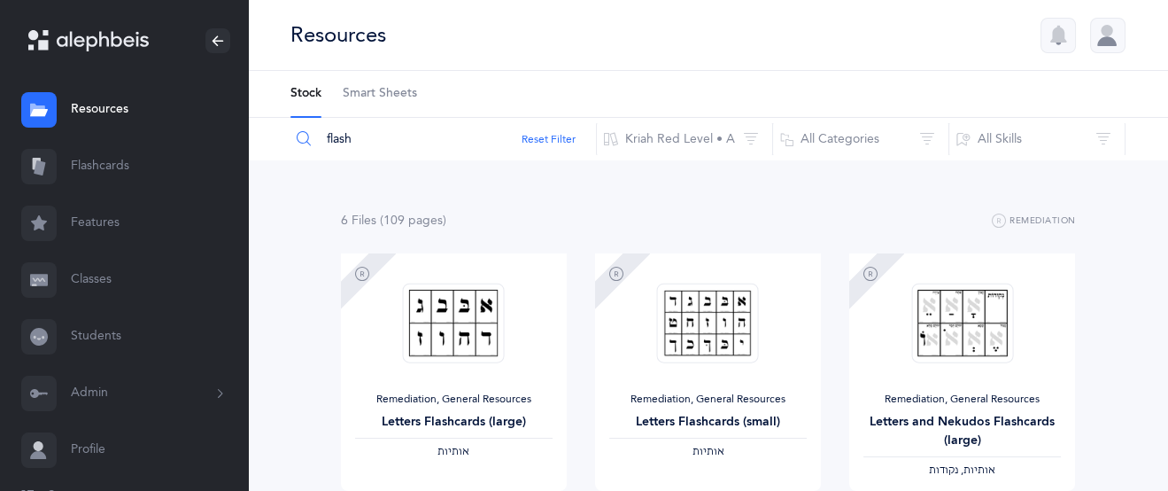
click at [96, 279] on link "Classes" at bounding box center [124, 280] width 248 height 57
